Goal: Task Accomplishment & Management: Complete application form

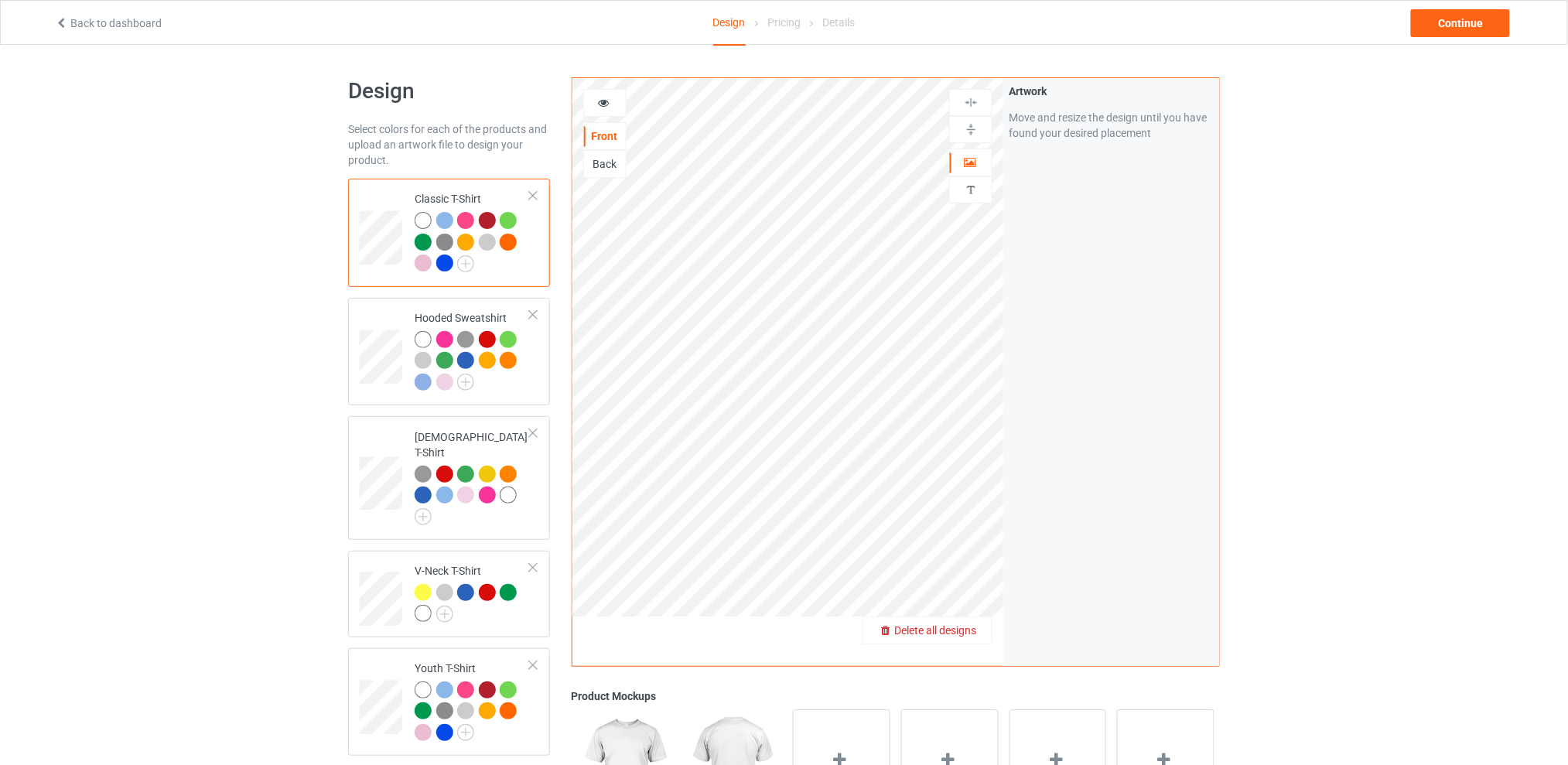
click at [967, 632] on span "Delete all designs" at bounding box center [936, 631] width 82 height 13
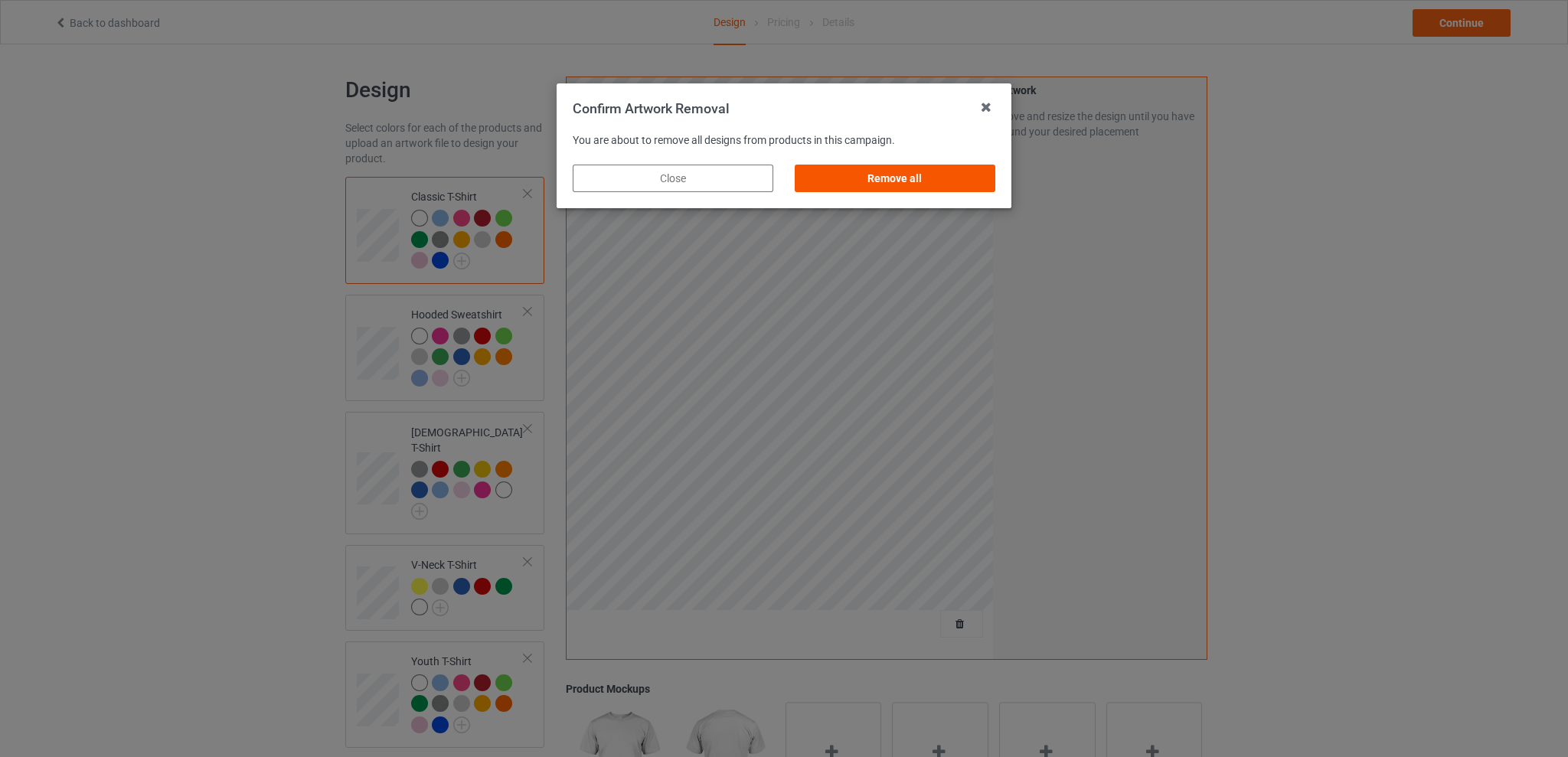
click at [878, 173] on div "Remove all" at bounding box center [895, 178] width 201 height 27
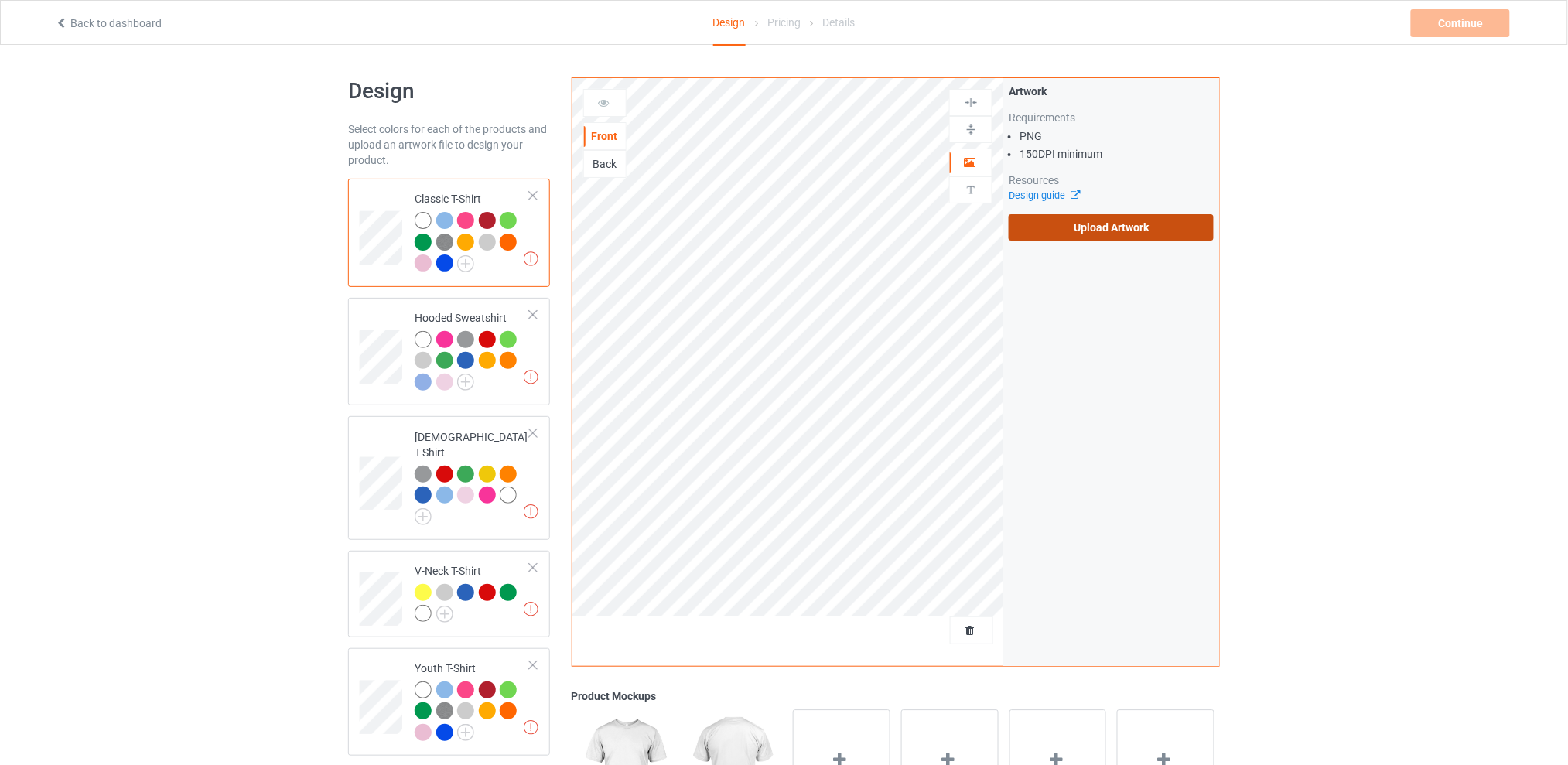
click at [1105, 227] on label "Upload Artwork" at bounding box center [1112, 227] width 205 height 26
click at [0, 0] on input "Upload Artwork" at bounding box center [0, 0] width 0 height 0
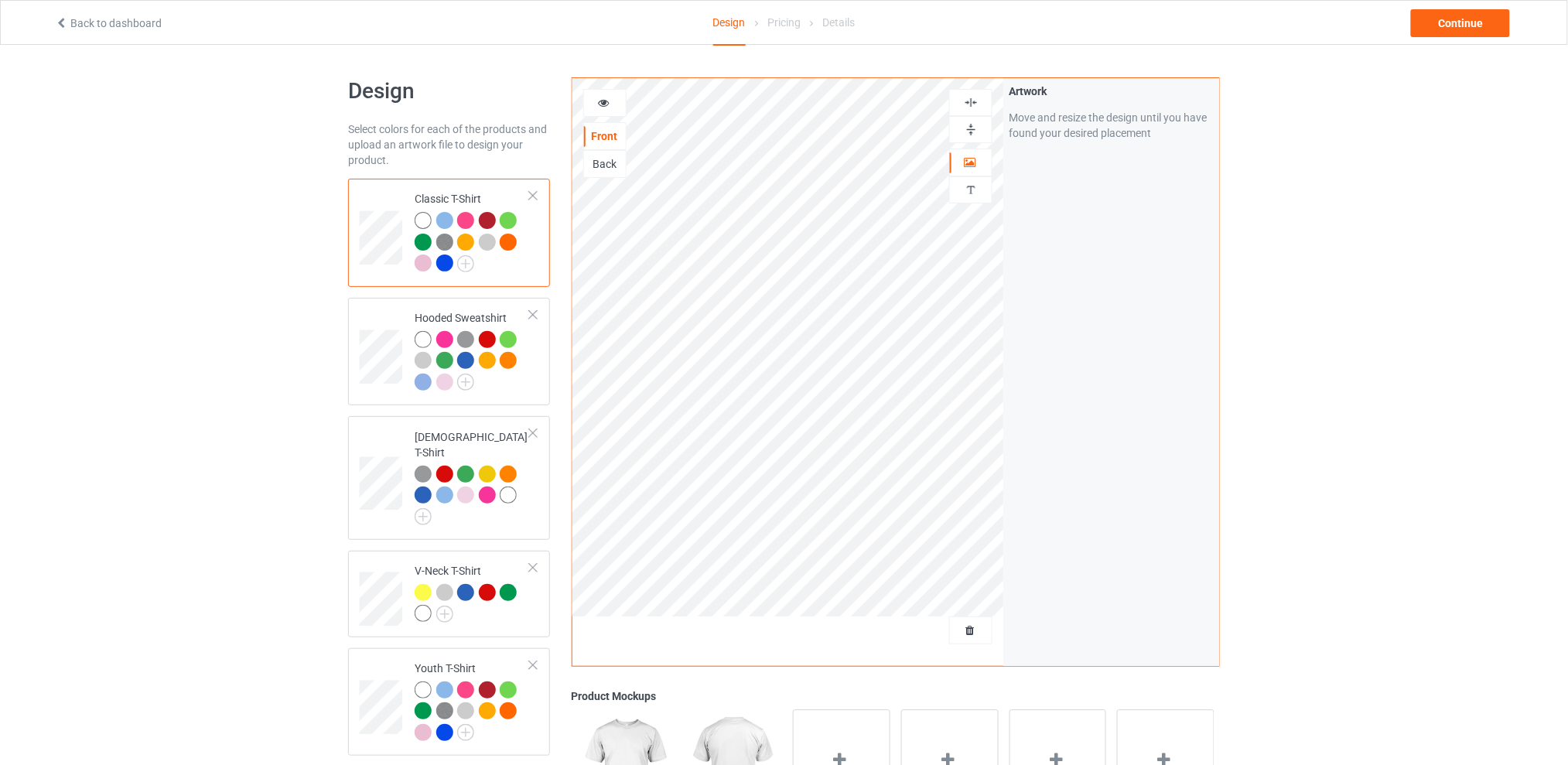
click at [1408, 265] on div "Design Select colors for each of the products and upload an artwork file to des…" at bounding box center [784, 631] width 1568 height 1172
click at [1429, 25] on div "Continue" at bounding box center [1460, 23] width 99 height 28
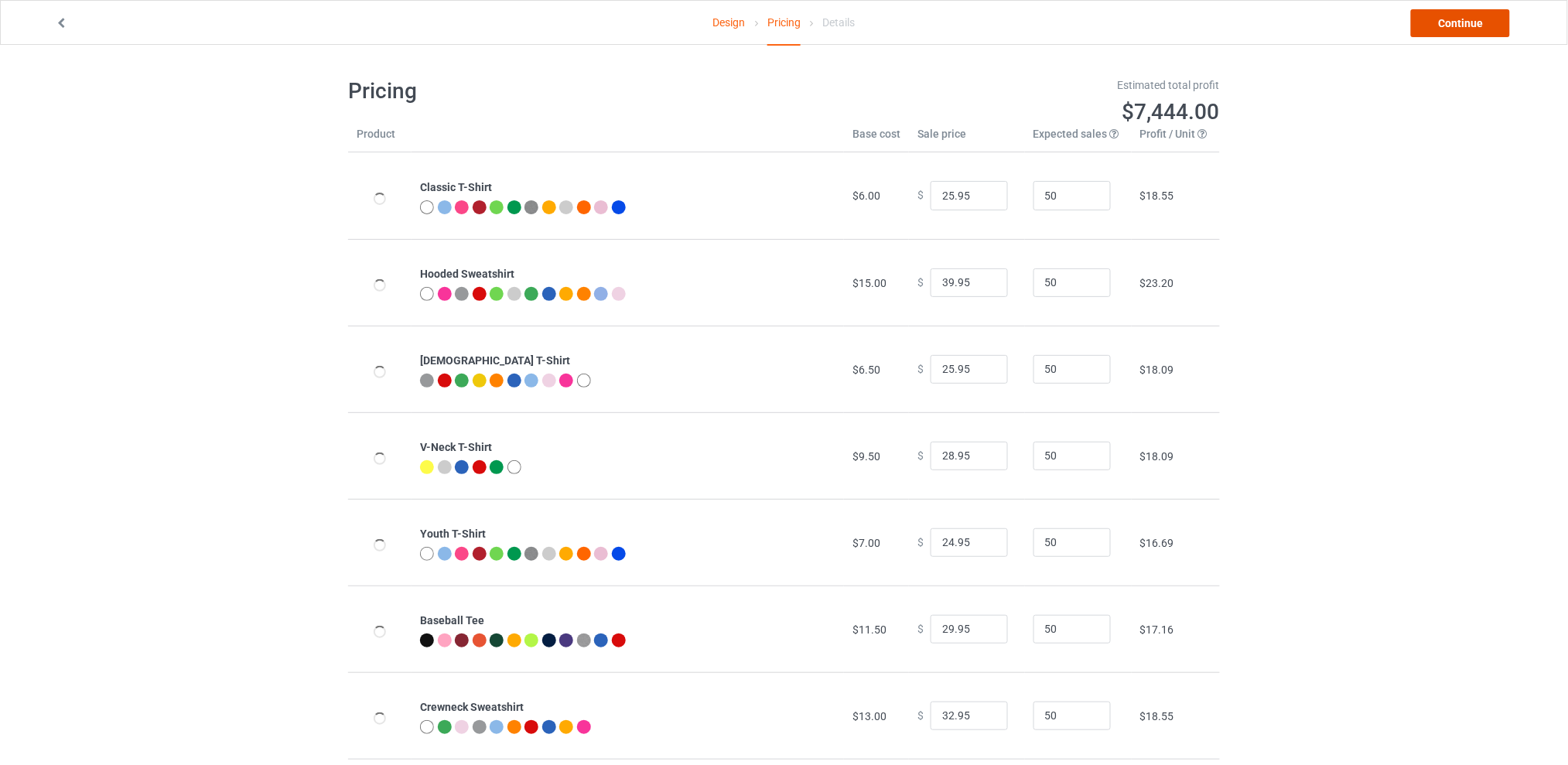
click at [1442, 22] on link "Continue" at bounding box center [1460, 23] width 99 height 28
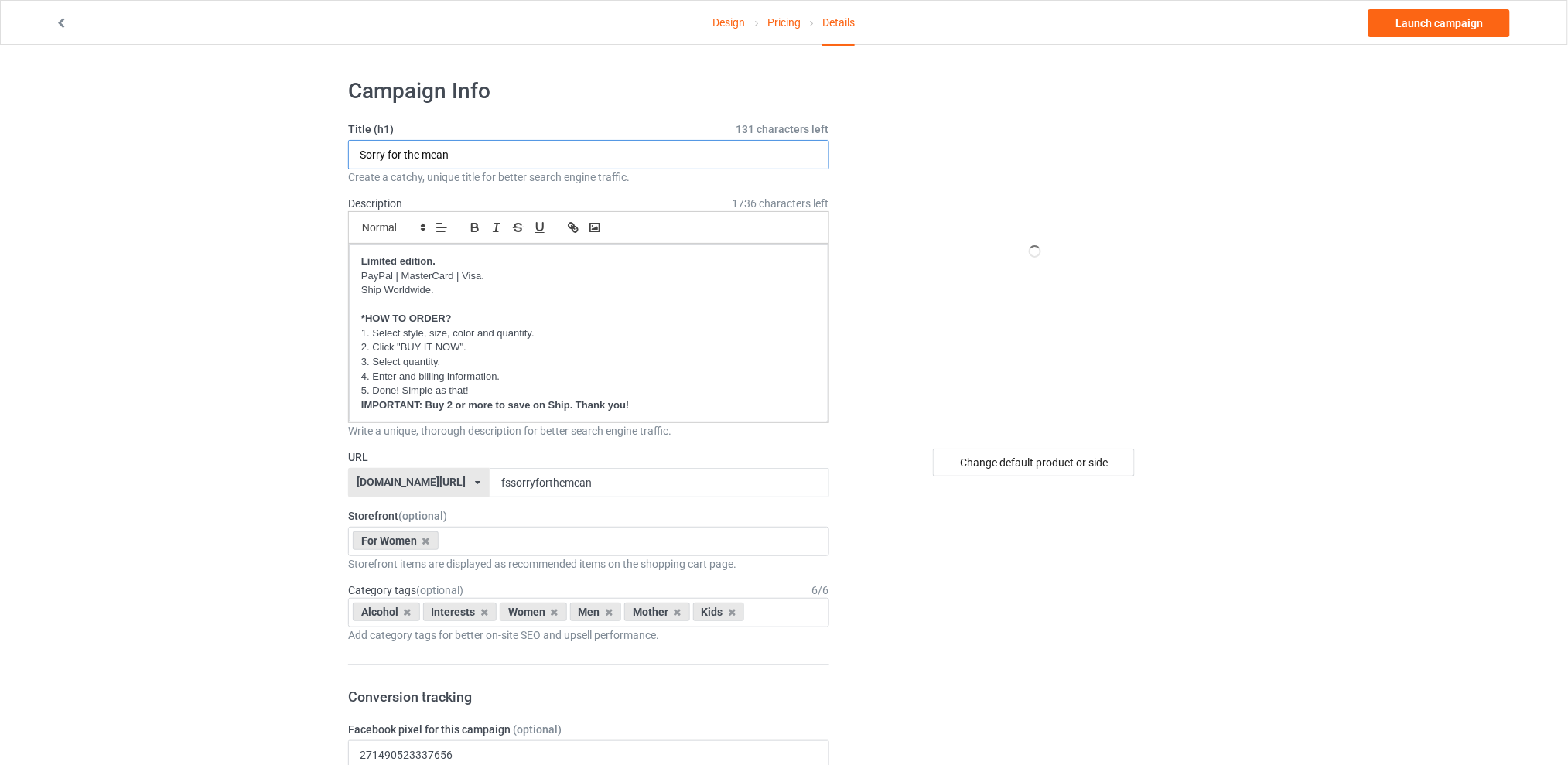
drag, startPoint x: 381, startPoint y: 152, endPoint x: 281, endPoint y: 153, distance: 100.0
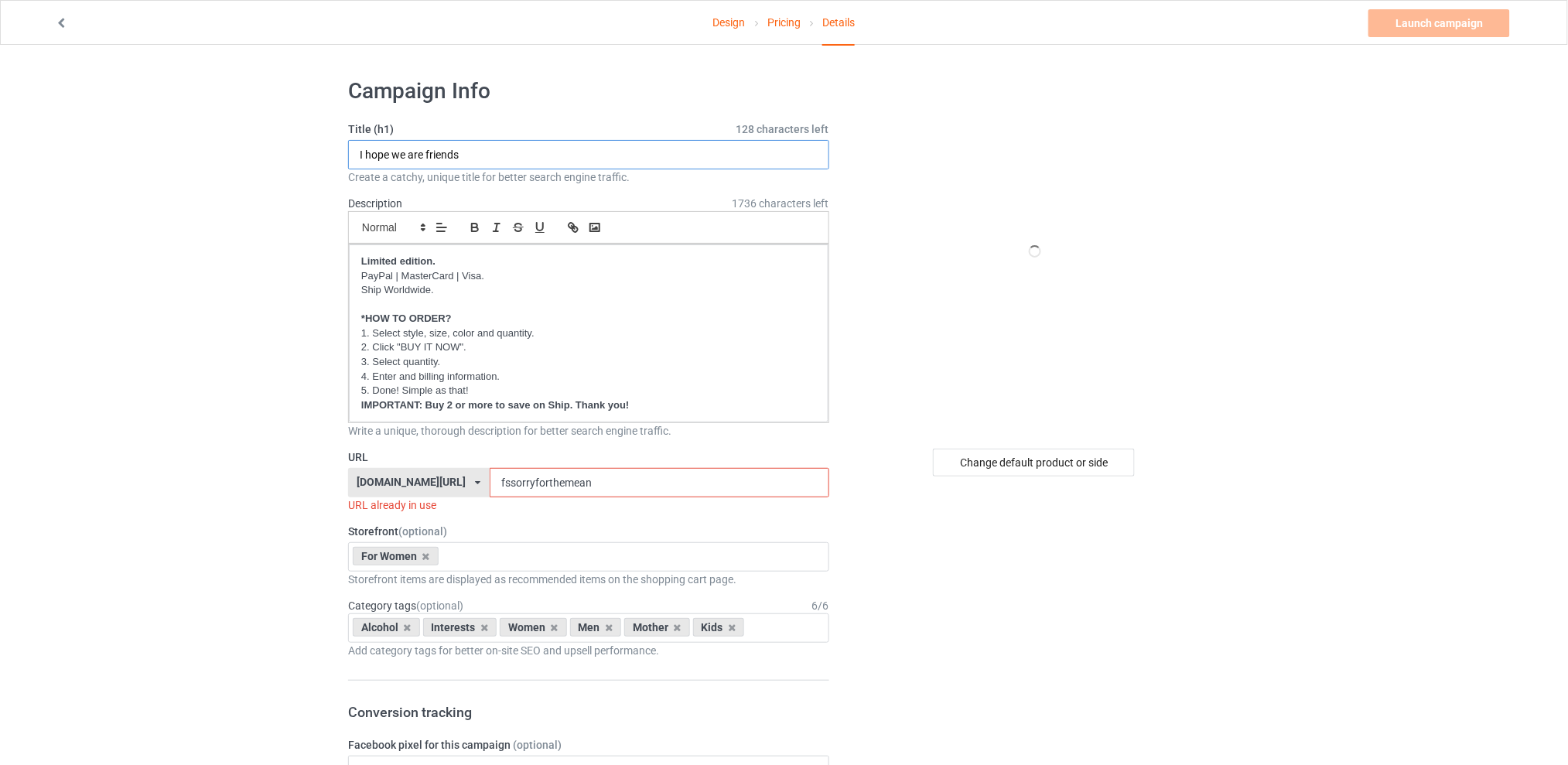
type input "I hope we are friends"
drag, startPoint x: 602, startPoint y: 486, endPoint x: 452, endPoint y: 488, distance: 150.0
click at [452, 488] on div "[DOMAIN_NAME][URL] [DOMAIN_NAME][URL] [DOMAIN_NAME][URL] [DOMAIN_NAME][URL] 5d7…" at bounding box center [589, 482] width 482 height 29
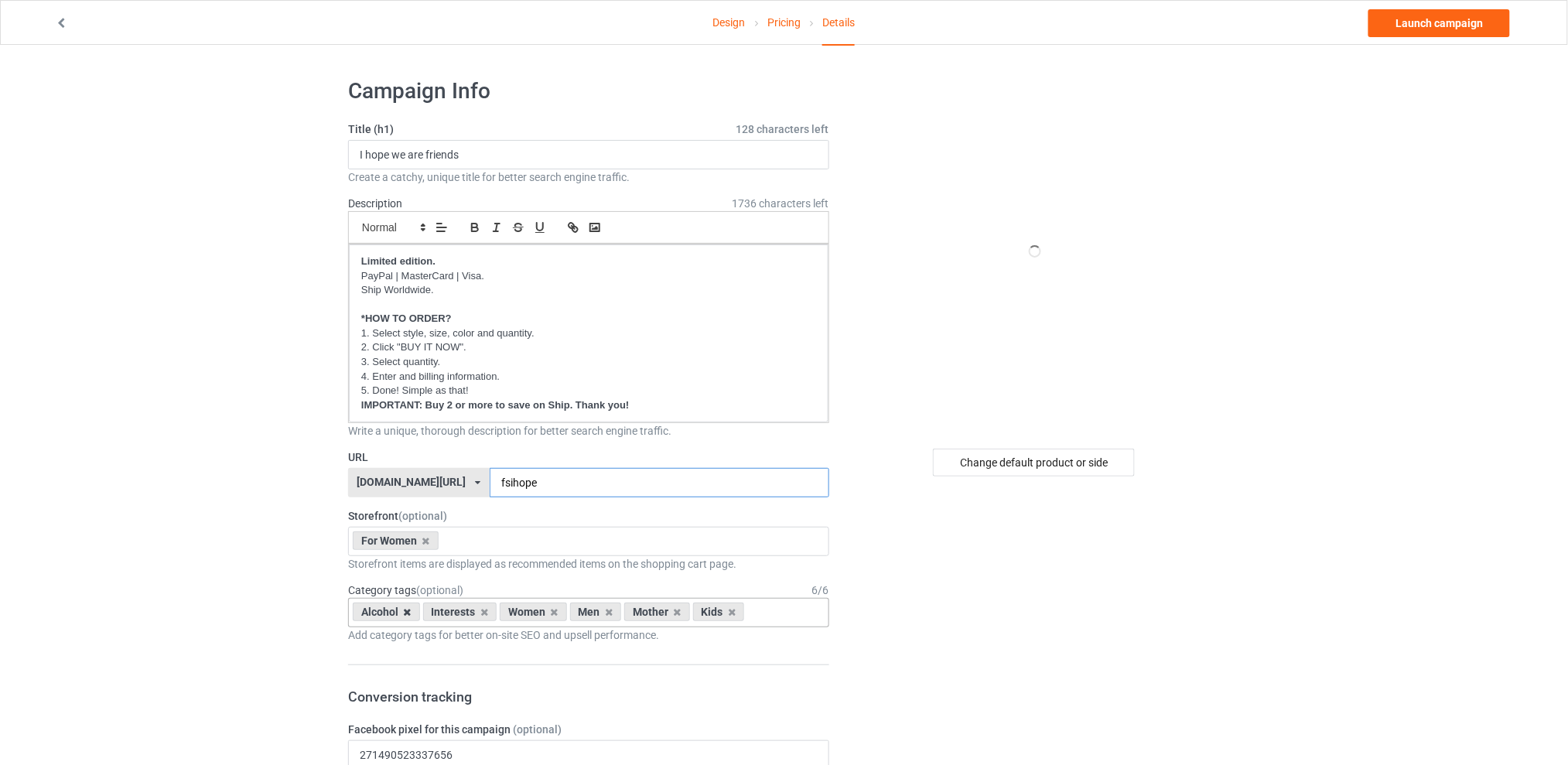
type input "fsihope"
click at [405, 613] on icon at bounding box center [408, 612] width 8 height 10
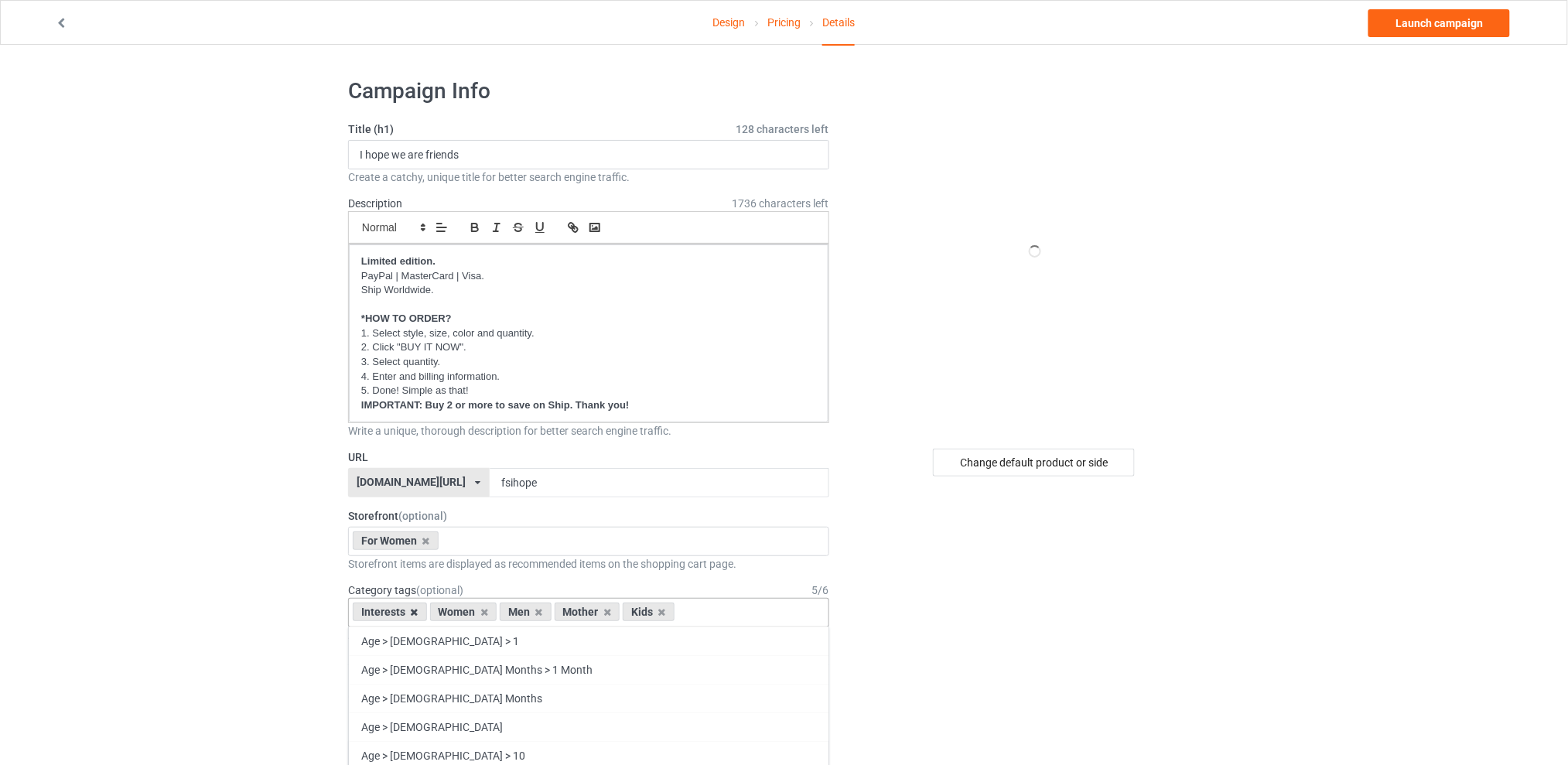
click at [413, 612] on icon at bounding box center [415, 612] width 8 height 10
click at [465, 613] on icon at bounding box center [462, 612] width 8 height 10
click at [473, 612] on icon at bounding box center [476, 612] width 8 height 10
click at [466, 612] on div "Kids" at bounding box center [449, 612] width 52 height 19
click at [460, 613] on icon at bounding box center [462, 612] width 8 height 10
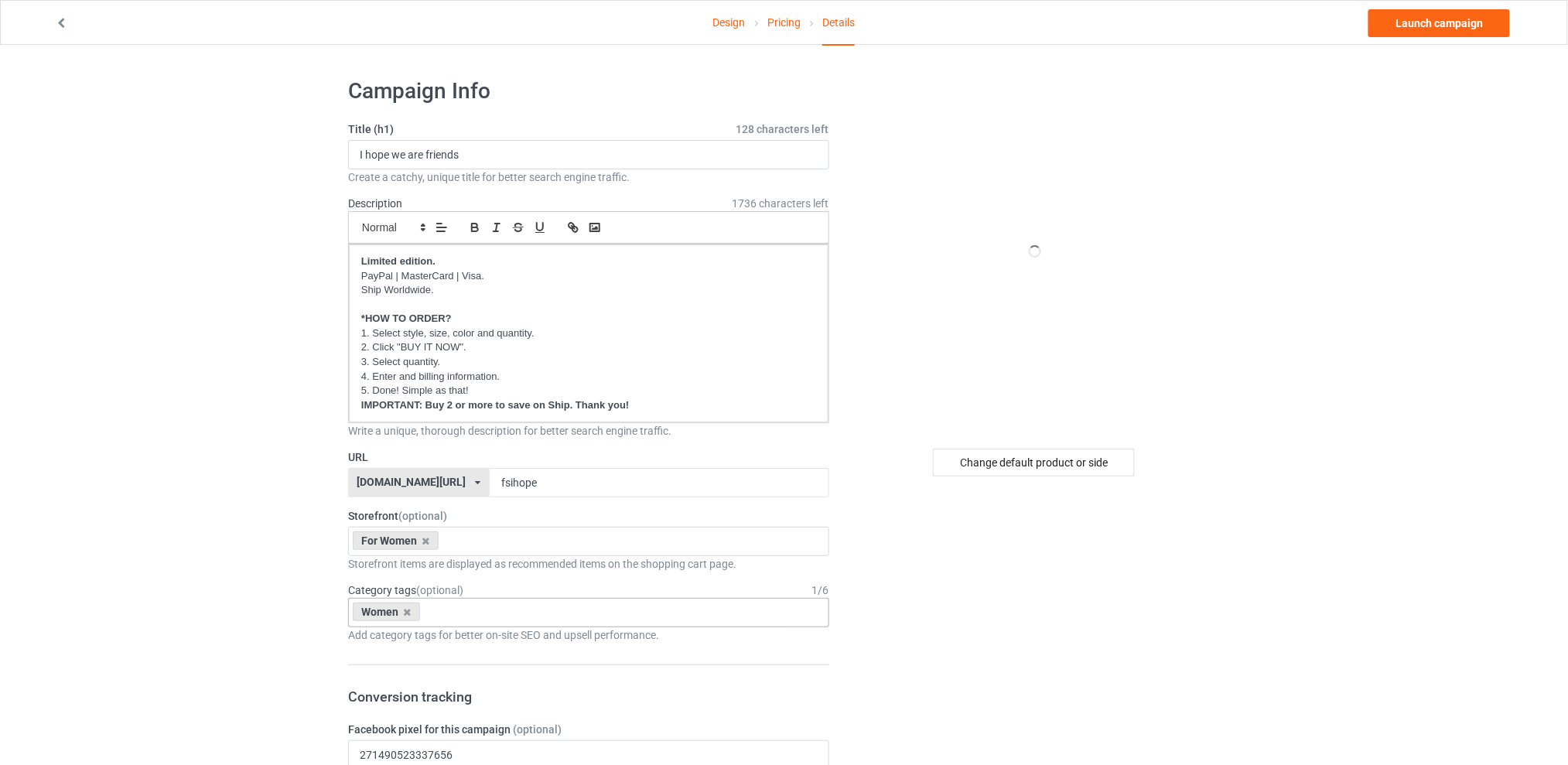
click at [995, 456] on div "Change default product or side" at bounding box center [1034, 462] width 202 height 28
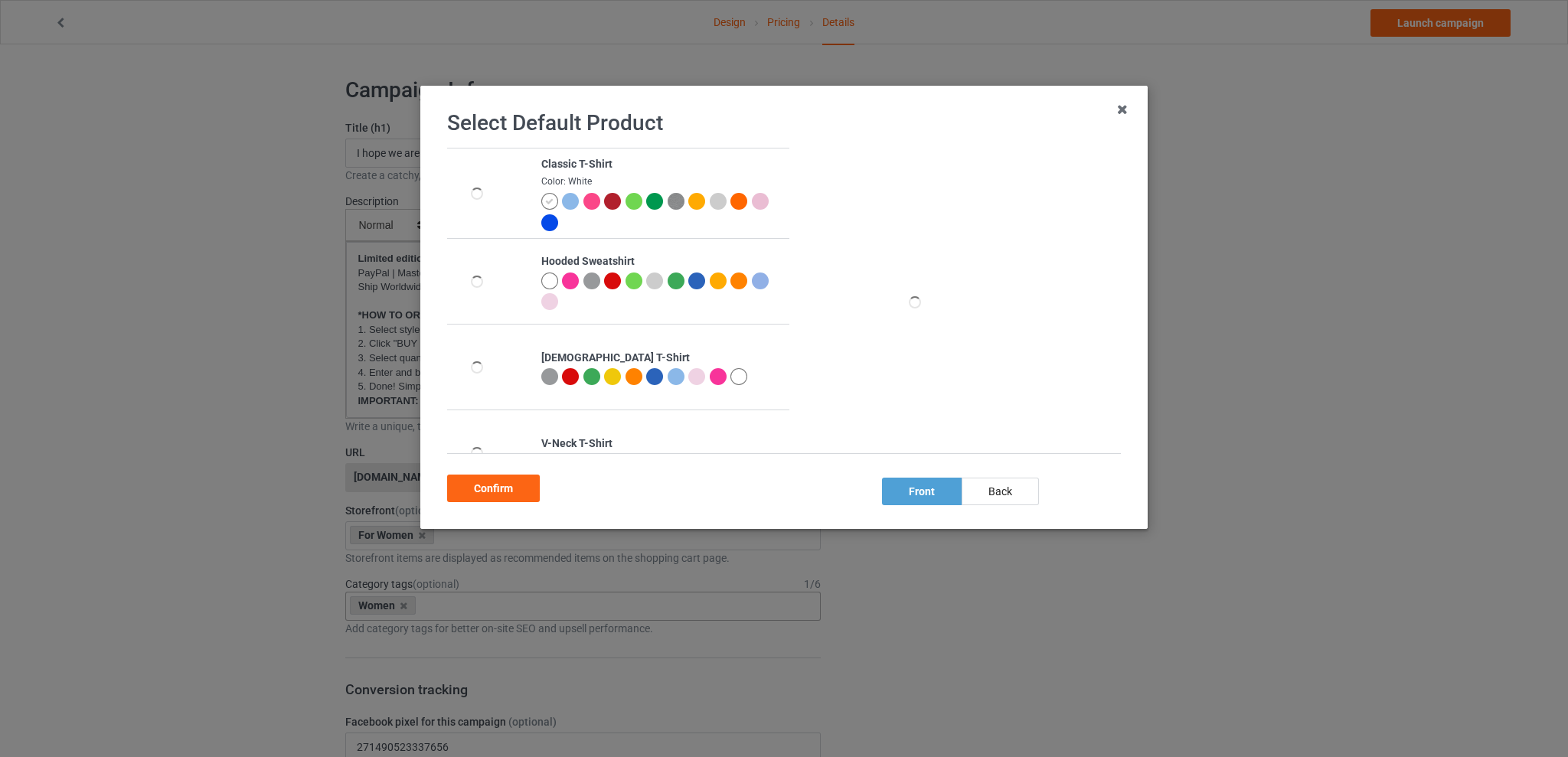
click at [738, 369] on div at bounding box center [739, 377] width 17 height 17
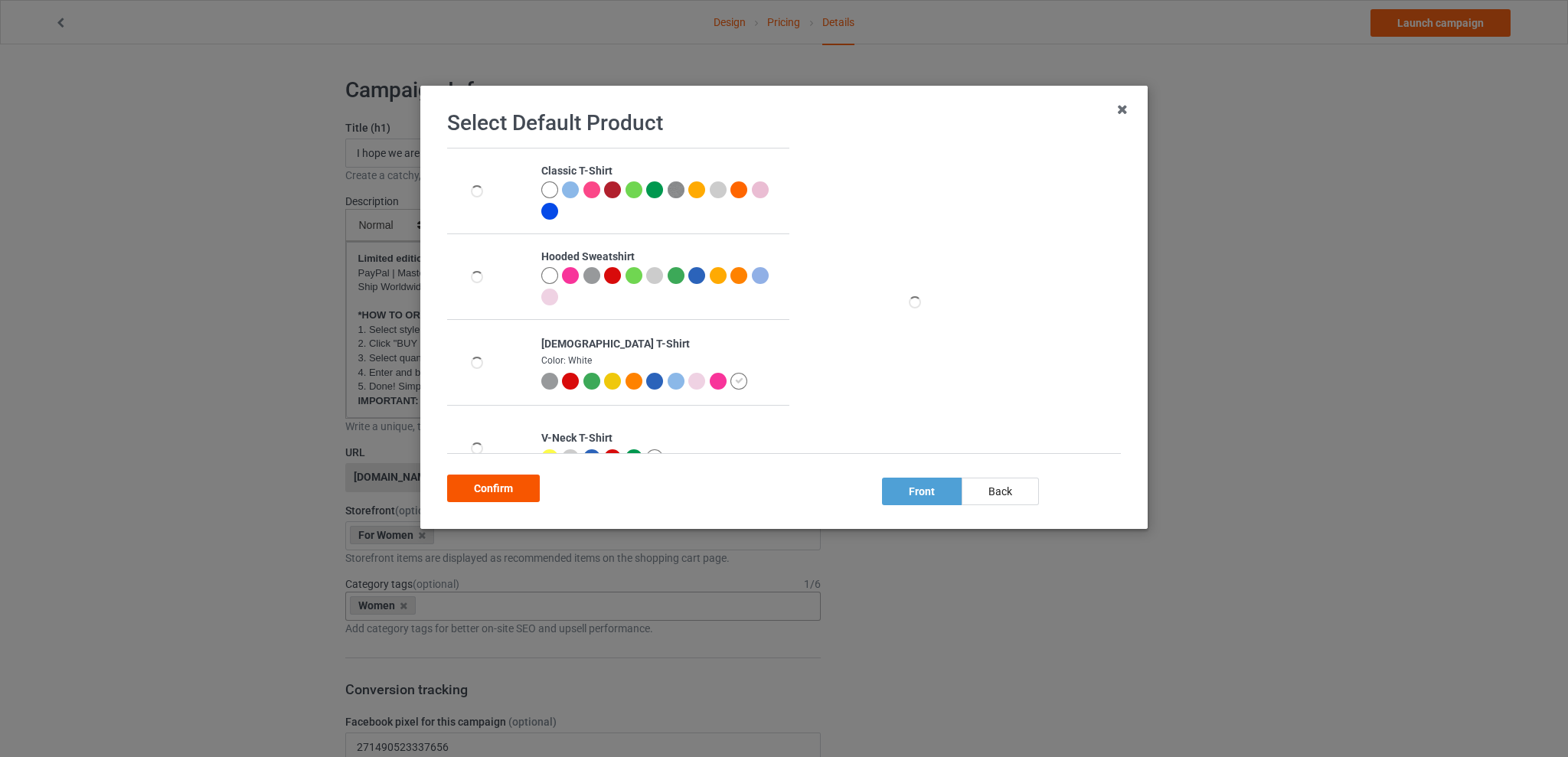
click at [507, 484] on div "Confirm" at bounding box center [493, 488] width 93 height 27
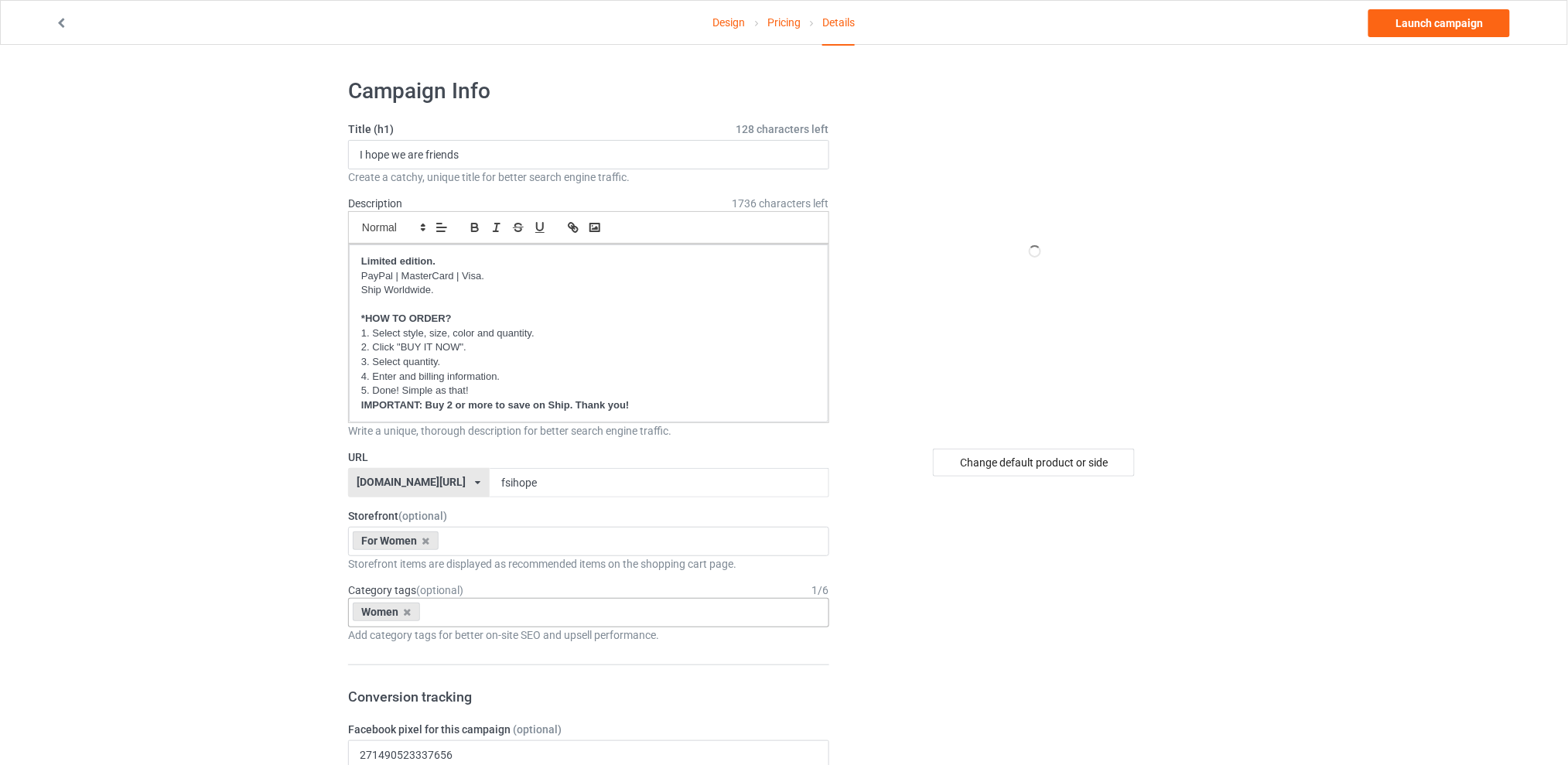
drag, startPoint x: 1301, startPoint y: 242, endPoint x: 1306, endPoint y: 231, distance: 12.1
click at [1420, 21] on link "Launch campaign" at bounding box center [1439, 23] width 141 height 28
